Goal: Contribute content: Add original content to the website for others to see

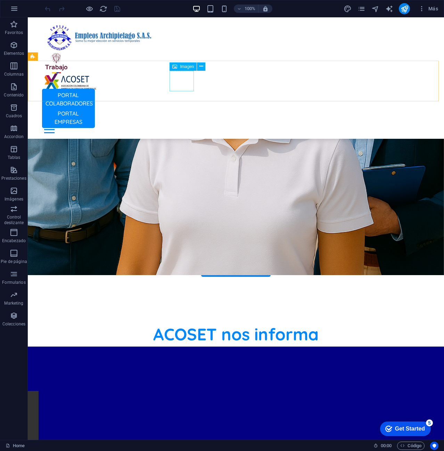
scroll to position [322, 0]
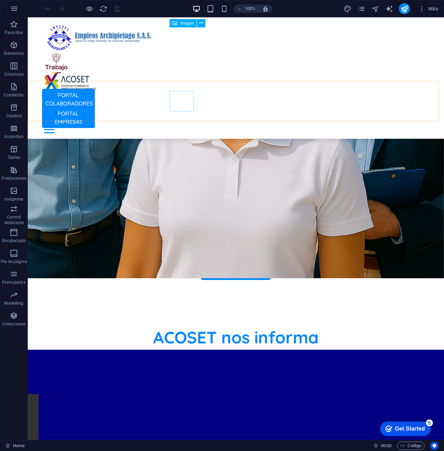
click at [180, 52] on figure at bounding box center [235, 62] width 383 height 21
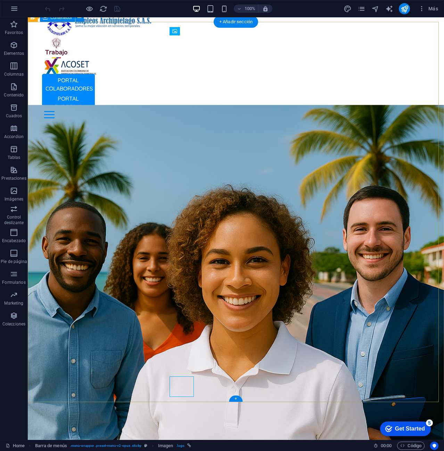
scroll to position [0, 0]
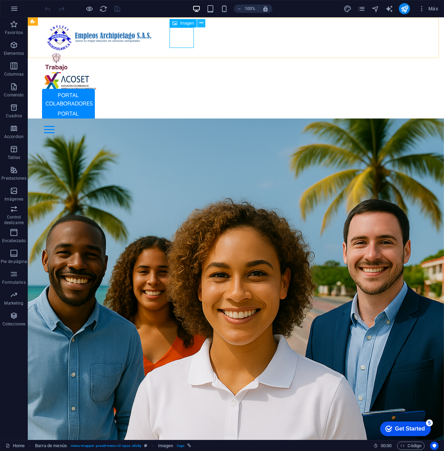
click at [201, 22] on icon at bounding box center [201, 22] width 4 height 7
click at [45, 23] on span "Barra de menús" at bounding box center [53, 21] width 30 height 4
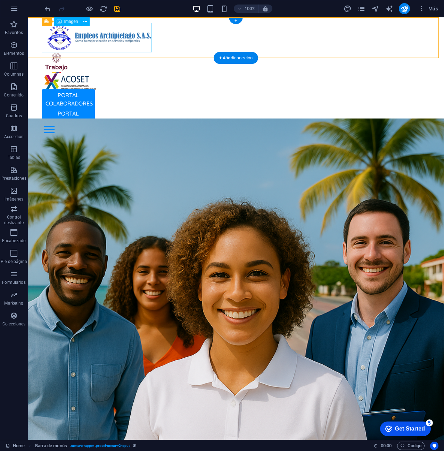
click at [58, 37] on figure at bounding box center [235, 38] width 383 height 30
click at [36, 21] on div "Barra de menús" at bounding box center [49, 21] width 42 height 8
click at [85, 23] on icon at bounding box center [85, 21] width 4 height 7
click at [85, 21] on icon at bounding box center [85, 21] width 4 height 7
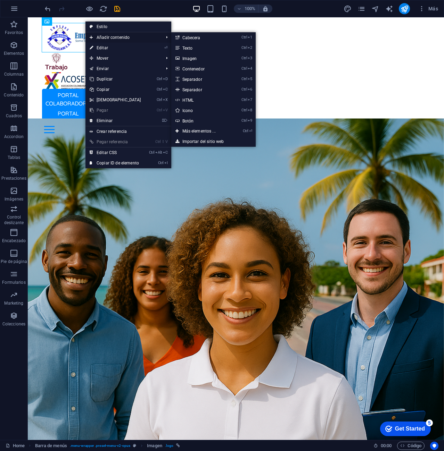
click at [102, 35] on span "Añadir contenido" at bounding box center [122, 37] width 75 height 10
click at [198, 58] on link "Ctrl 3 Imagen" at bounding box center [200, 58] width 58 height 10
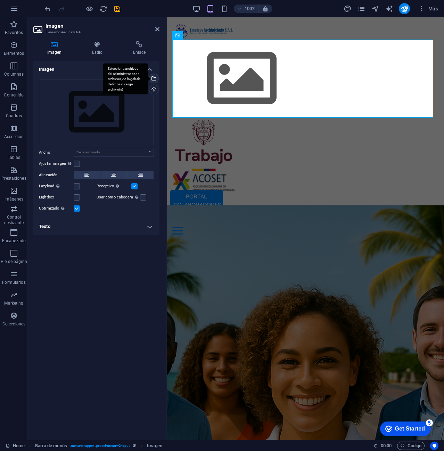
click at [148, 79] on div "Selecciona archivos del administrador de archivos, de la galería de fotos o car…" at bounding box center [125, 79] width 45 height 31
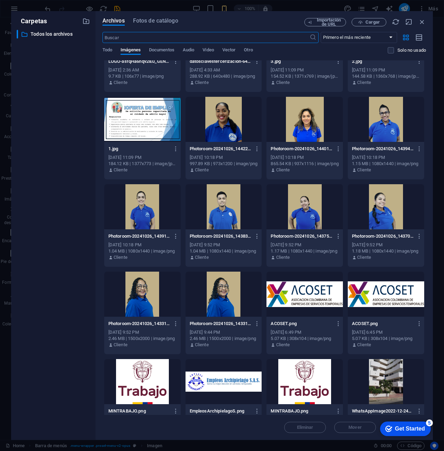
scroll to position [243, 0]
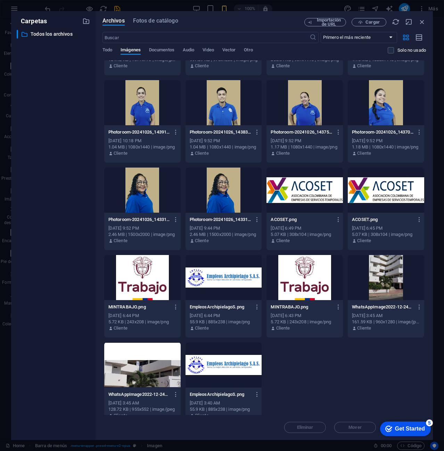
click at [134, 275] on div at bounding box center [142, 277] width 76 height 45
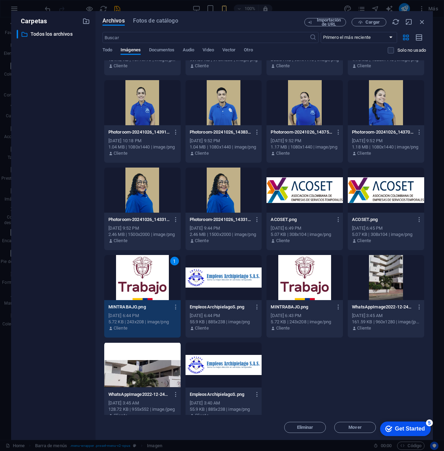
click at [137, 277] on div "1" at bounding box center [142, 277] width 76 height 45
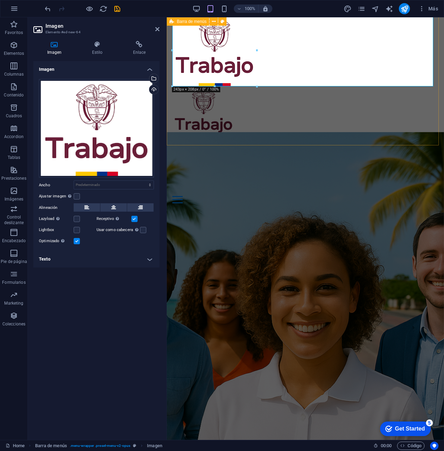
scroll to position [0, 0]
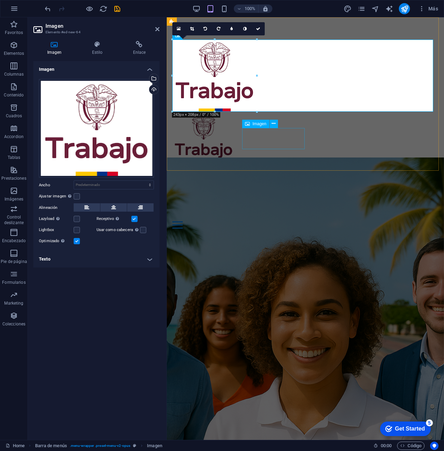
click at [272, 165] on figure at bounding box center [305, 175] width 266 height 21
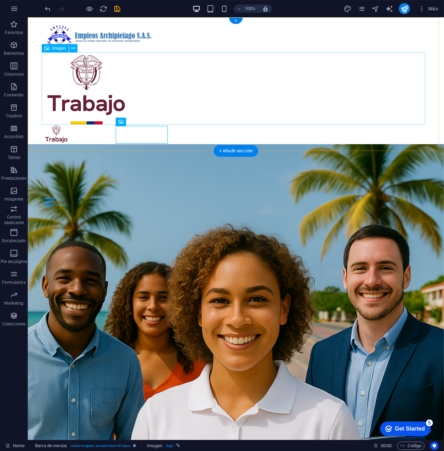
click at [98, 87] on figure at bounding box center [235, 88] width 383 height 72
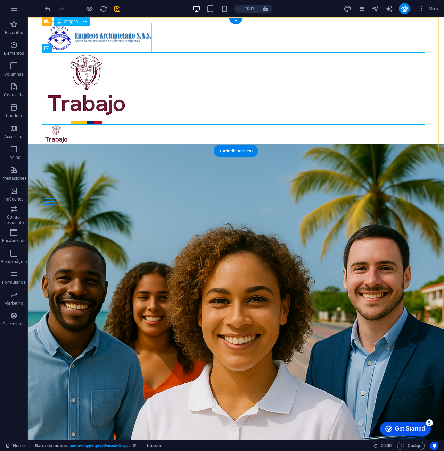
click at [110, 34] on figure at bounding box center [235, 38] width 383 height 30
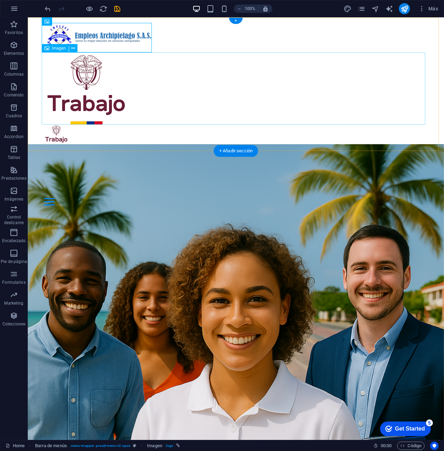
click at [96, 89] on figure at bounding box center [235, 88] width 383 height 72
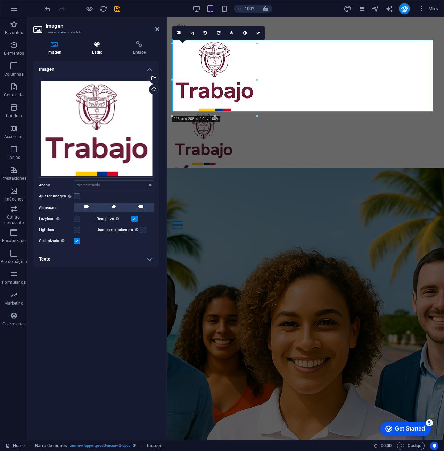
click at [106, 41] on icon at bounding box center [97, 44] width 38 height 7
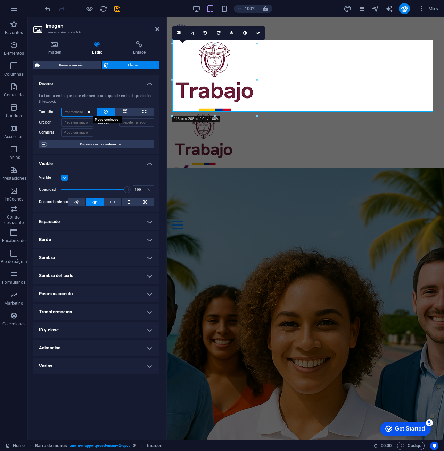
click at [77, 112] on select "Predeterminado automático px % 1/1 1/2 1/3 1/4 1/5 1/6 1/7 1/8 1/9 1/10" at bounding box center [77, 112] width 31 height 8
select select "px"
click at [83, 108] on select "Predeterminado automático px % 1/1 1/2 1/3 1/4 1/5 1/6 1/7 1/8 1/9 1/10" at bounding box center [77, 112] width 31 height 8
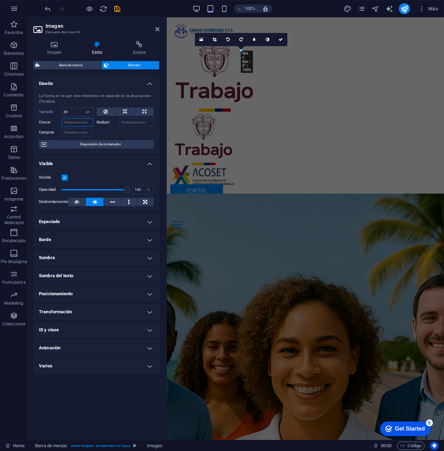
click at [78, 122] on input "Crecer" at bounding box center [77, 122] width 32 height 8
drag, startPoint x: 72, startPoint y: 115, endPoint x: 62, endPoint y: 111, distance: 10.6
click at [62, 111] on input "30" at bounding box center [77, 112] width 31 height 8
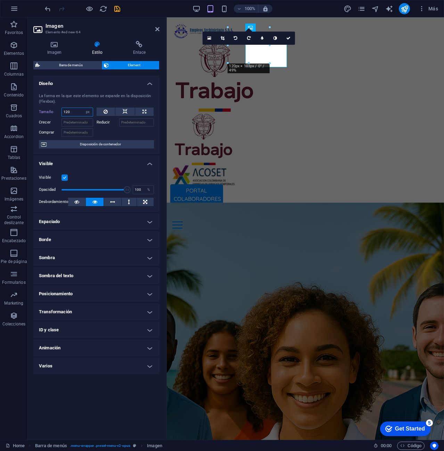
drag, startPoint x: 77, startPoint y: 115, endPoint x: 49, endPoint y: 109, distance: 28.7
click at [49, 109] on div "Tamaño 120 Predeterminado automático px % 1/1 1/2 1/3 1/4 1/5 1/6 1/7 1/8 1/9 1…" at bounding box center [66, 112] width 54 height 9
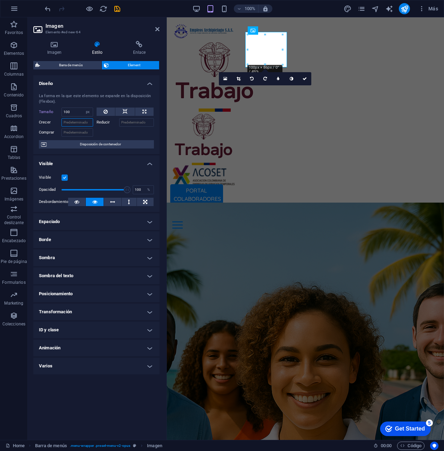
click at [74, 126] on input "Crecer" at bounding box center [77, 122] width 32 height 8
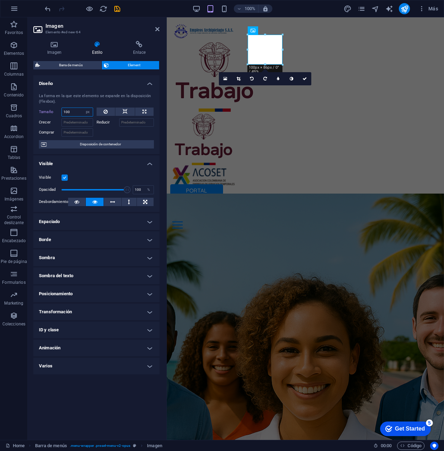
drag, startPoint x: 73, startPoint y: 111, endPoint x: 58, endPoint y: 107, distance: 15.5
click at [58, 107] on div "La forma en la que este elemento se expande en la disposición (Flexbox). Tamaño…" at bounding box center [96, 121] width 126 height 66
type input "60"
click at [69, 122] on input "Crecer" at bounding box center [77, 122] width 32 height 8
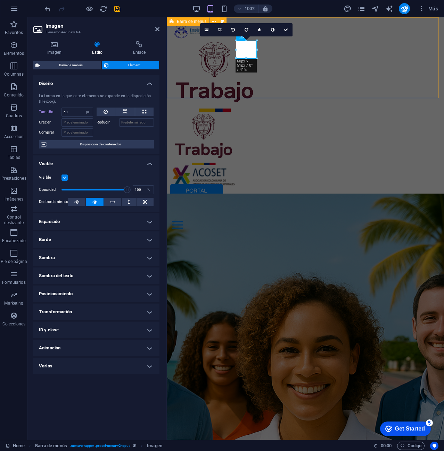
click at [332, 79] on div "PORTAL COLABORADORES PORTAL EMPRESAS Inicio Oficina Colaboradores Oficina Empre…" at bounding box center [305, 125] width 277 height 217
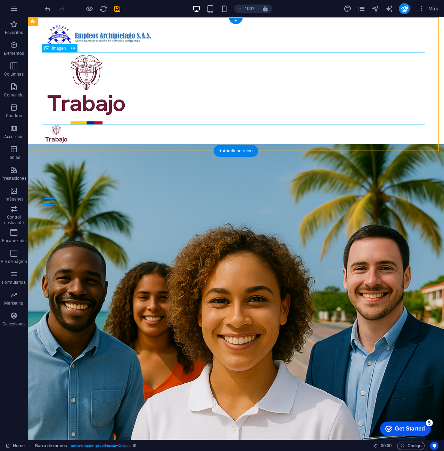
click at [161, 68] on figure at bounding box center [235, 88] width 383 height 72
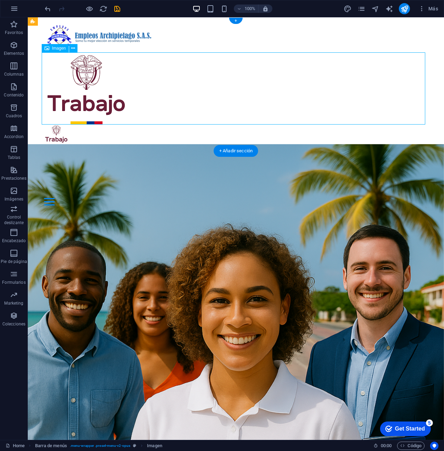
click at [161, 68] on figure at bounding box center [235, 88] width 383 height 72
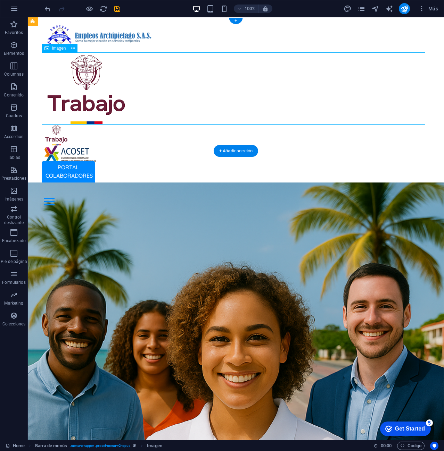
select select "px"
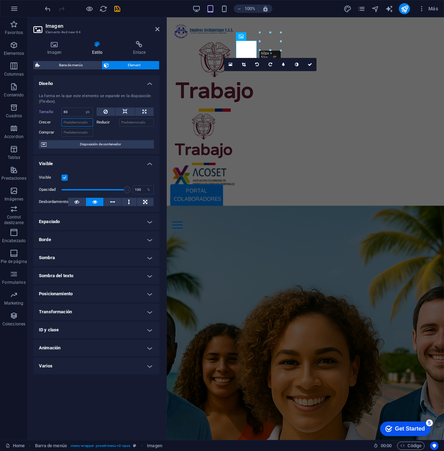
click at [74, 120] on input "Crecer" at bounding box center [77, 122] width 32 height 8
click at [308, 64] on icon at bounding box center [310, 64] width 4 height 4
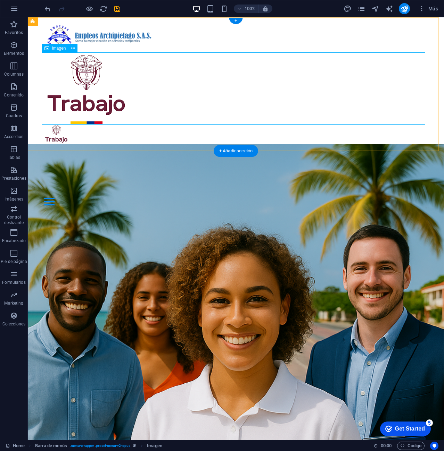
click at [74, 81] on figure at bounding box center [235, 88] width 383 height 72
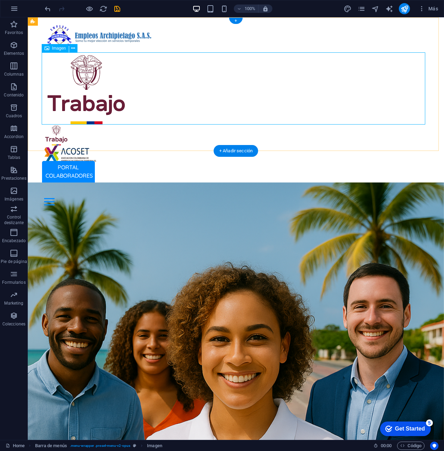
select select "px"
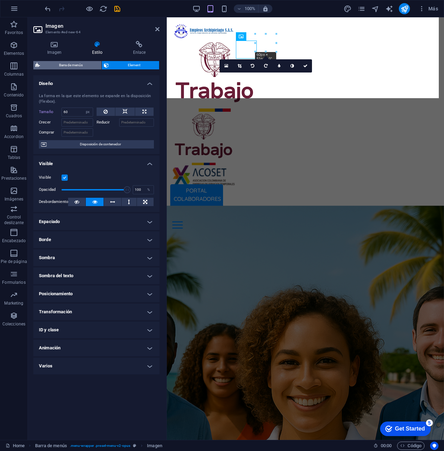
click at [70, 66] on span "Barra de menús" at bounding box center [70, 65] width 57 height 8
select select "rem"
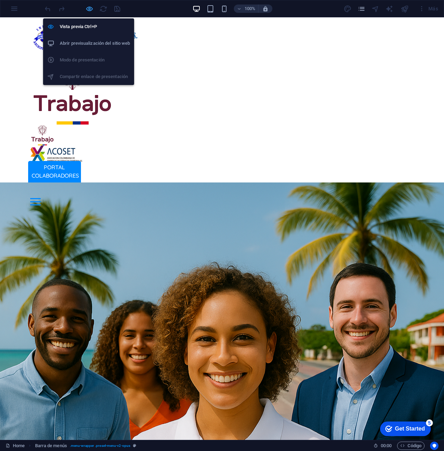
select select "rem"
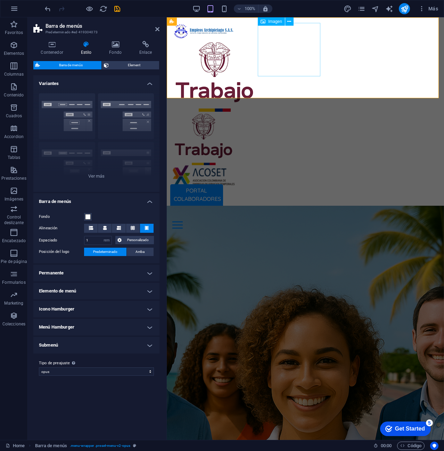
click at [293, 112] on figure at bounding box center [305, 138] width 266 height 53
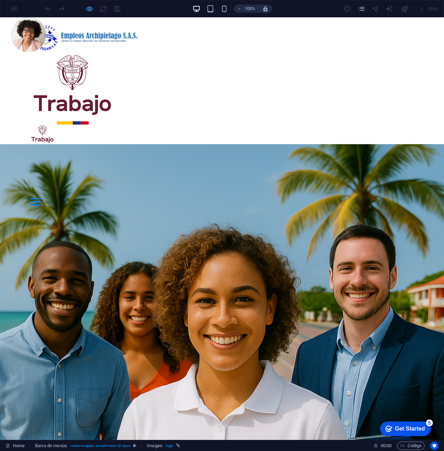
select select "rem"
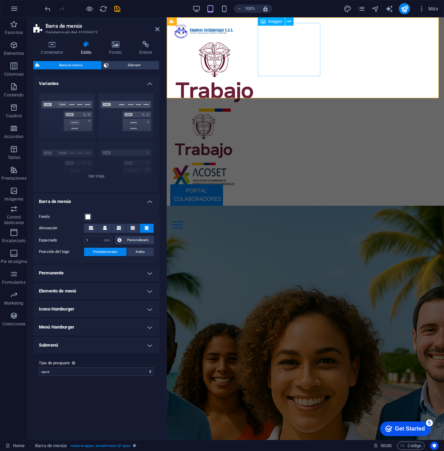
click at [288, 112] on figure at bounding box center [305, 138] width 266 height 53
click at [287, 22] on icon at bounding box center [289, 21] width 4 height 7
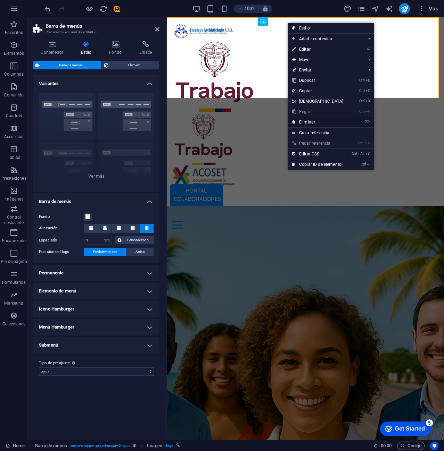
click at [313, 121] on link "⌦ Eliminar" at bounding box center [318, 122] width 60 height 10
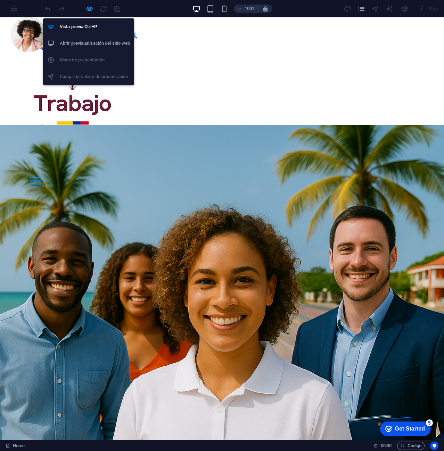
select select "rem"
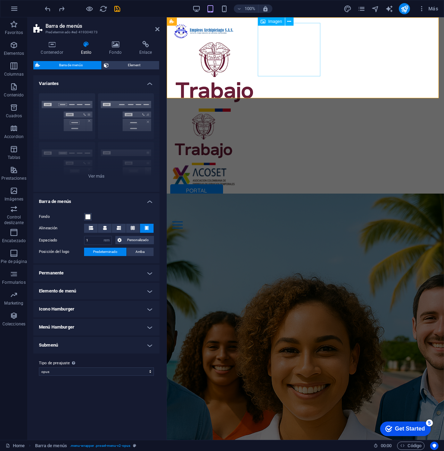
click at [293, 112] on figure at bounding box center [305, 138] width 266 height 53
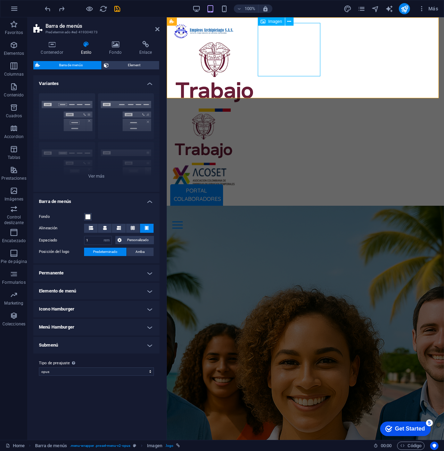
select select "px"
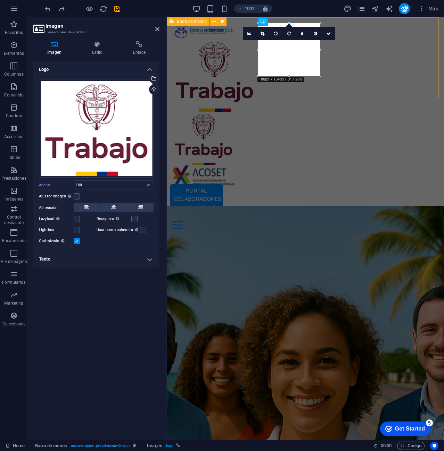
click at [264, 94] on div "PORTAL COLABORADORES PORTAL EMPRESAS Inicio Oficina Colaboradores Oficina Empre…" at bounding box center [305, 125] width 277 height 217
select select "rem"
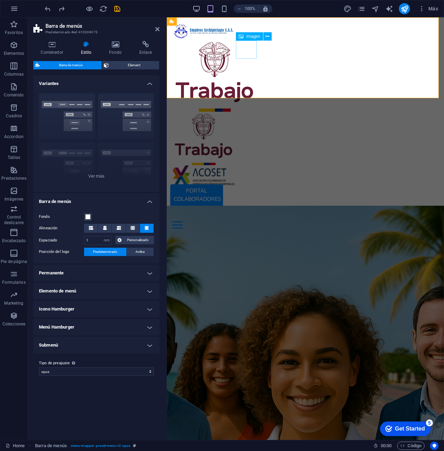
click at [242, 46] on figure at bounding box center [305, 76] width 266 height 72
select select "px"
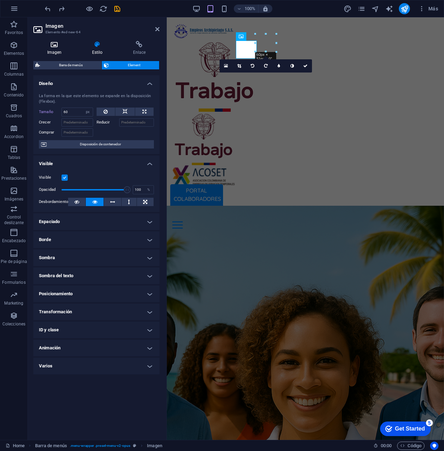
click at [61, 45] on icon at bounding box center [54, 44] width 42 height 7
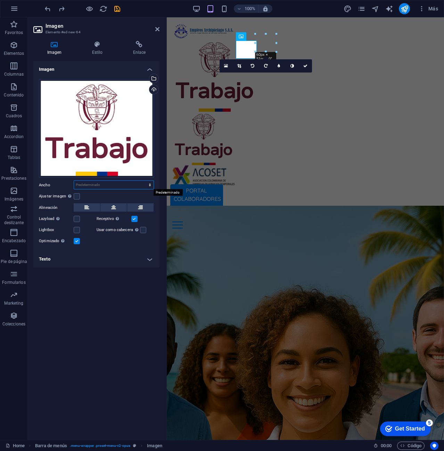
click at [86, 182] on select "Predeterminado automático px rem % em vh vw" at bounding box center [113, 185] width 79 height 8
select select "px"
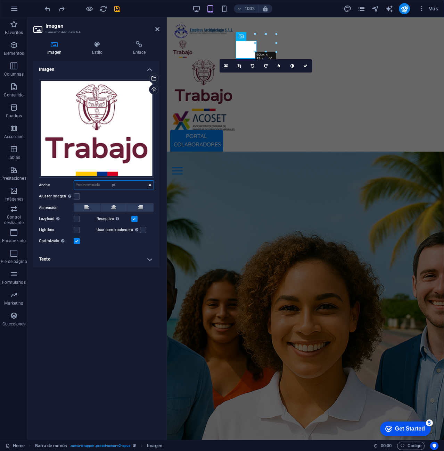
click at [144, 181] on select "Predeterminado automático px rem % em vh vw" at bounding box center [113, 185] width 79 height 8
type input "60"
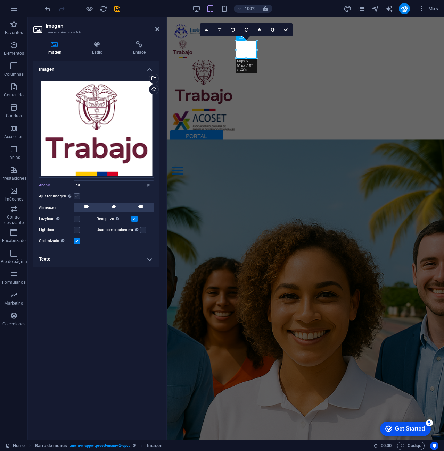
click at [76, 195] on label at bounding box center [77, 196] width 6 height 6
click at [0, 0] on input "Ajustar imagen Ajustar imagen automáticamente a un ancho y alto fijo" at bounding box center [0, 0] width 0 height 0
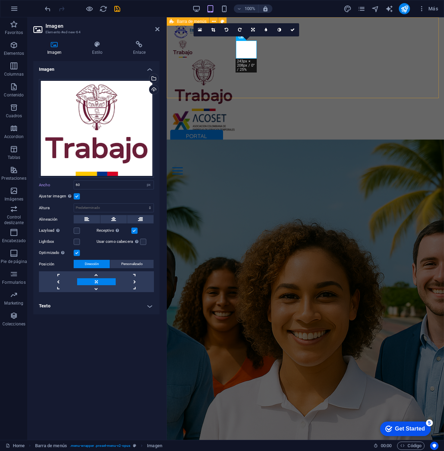
click at [335, 66] on div "PORTAL COLABORADORES PORTAL EMPRESAS Inicio Oficina Colaboradores Oficina Empre…" at bounding box center [305, 98] width 277 height 163
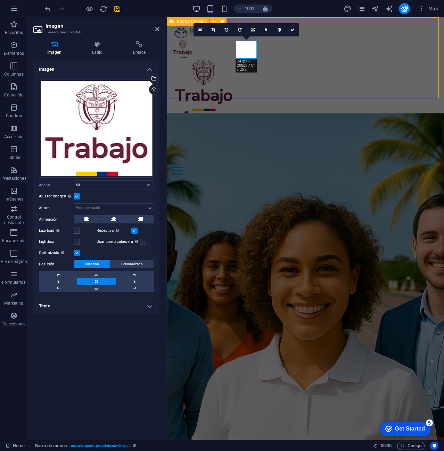
click at [438, 57] on figure at bounding box center [305, 49] width 266 height 18
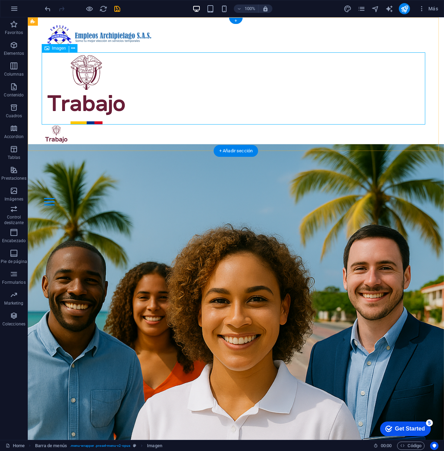
click at [265, 71] on figure at bounding box center [235, 88] width 383 height 72
click at [74, 49] on icon at bounding box center [73, 48] width 4 height 7
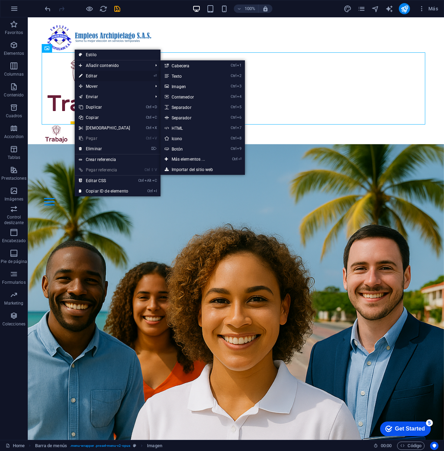
click at [97, 77] on link "⏎ Editar" at bounding box center [105, 76] width 60 height 10
select select "px"
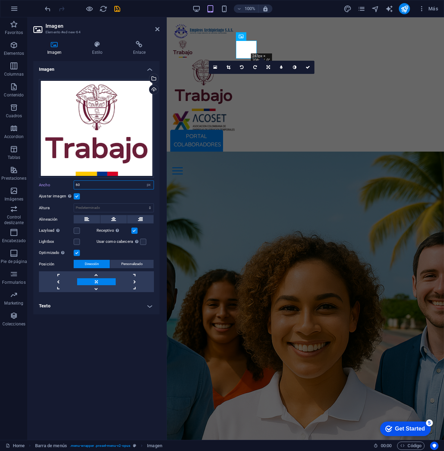
click at [97, 185] on input "60" at bounding box center [113, 185] width 79 height 8
click at [141, 240] on label at bounding box center [143, 242] width 6 height 6
click at [0, 0] on input "Usar como cabecera La imagen se ajustará en una etiqueta de cabecera H1. Result…" at bounding box center [0, 0] width 0 height 0
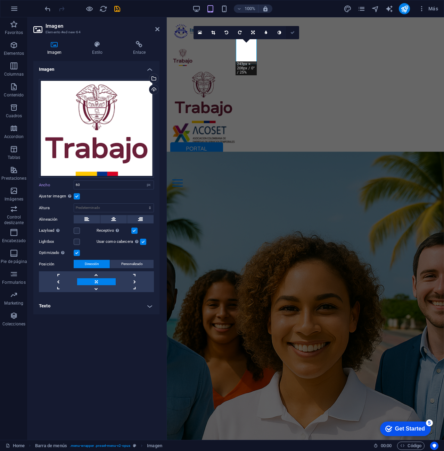
click at [290, 31] on icon at bounding box center [292, 33] width 4 height 4
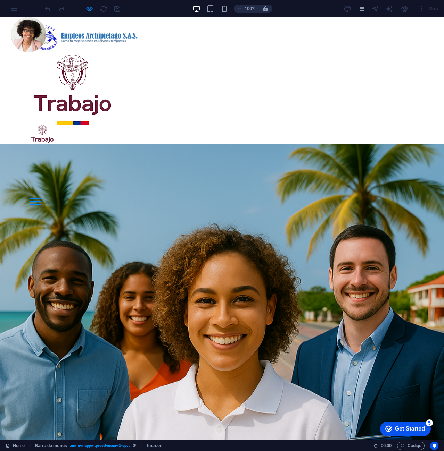
click at [66, 91] on img at bounding box center [72, 88] width 84 height 72
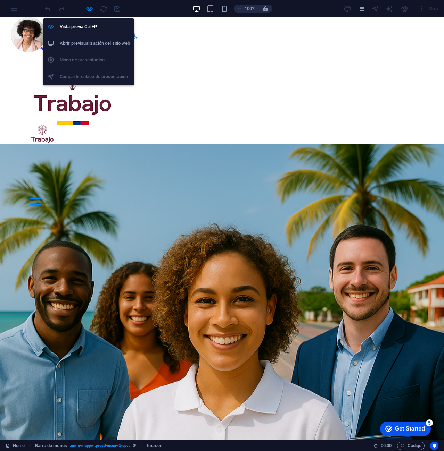
click at [88, 13] on div "Vista previa Ctrl+P Abrir previsualización del sitio web Modo de presentación C…" at bounding box center [88, 49] width 91 height 72
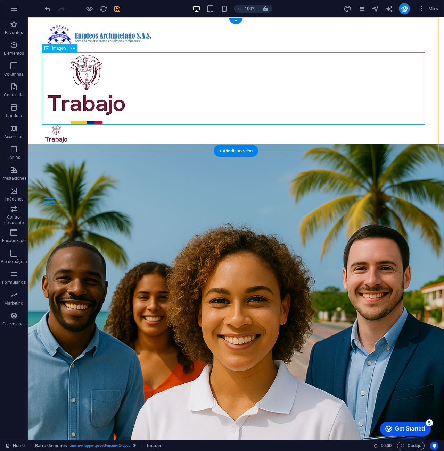
click at [84, 94] on figure at bounding box center [235, 88] width 383 height 72
select select "px"
